Goal: Task Accomplishment & Management: Complete application form

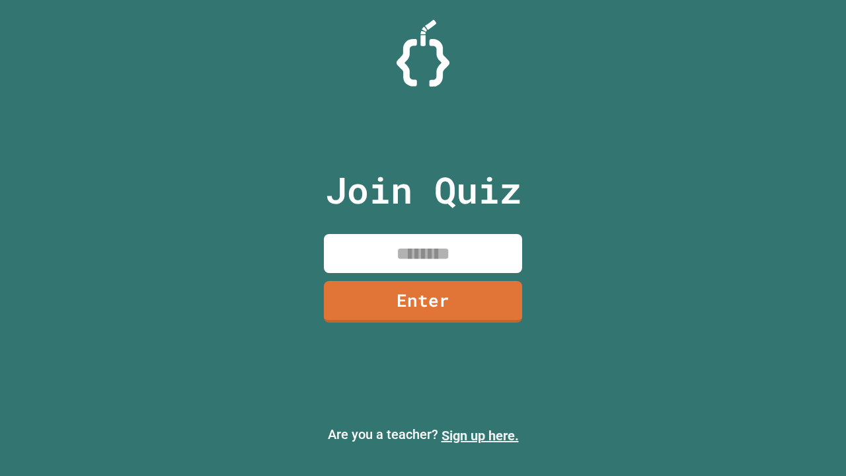
click at [480, 435] on link "Sign up here." at bounding box center [479, 435] width 77 height 16
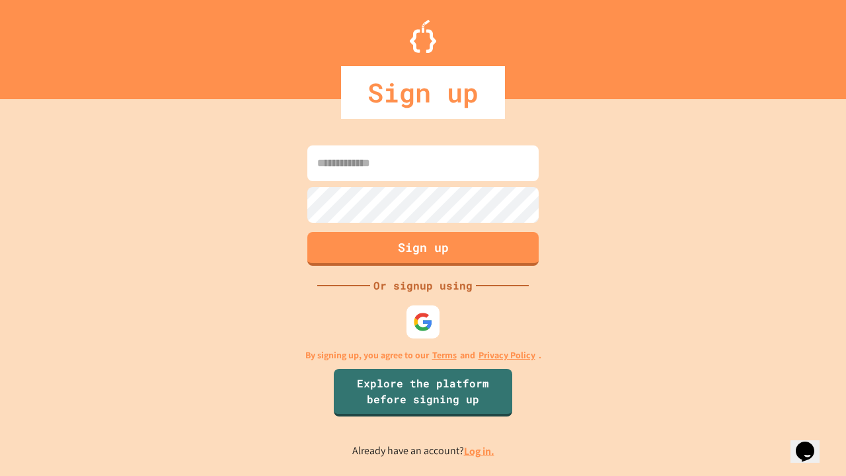
click at [480, 451] on link "Log in." at bounding box center [479, 451] width 30 height 14
